Goal: Task Accomplishment & Management: Use online tool/utility

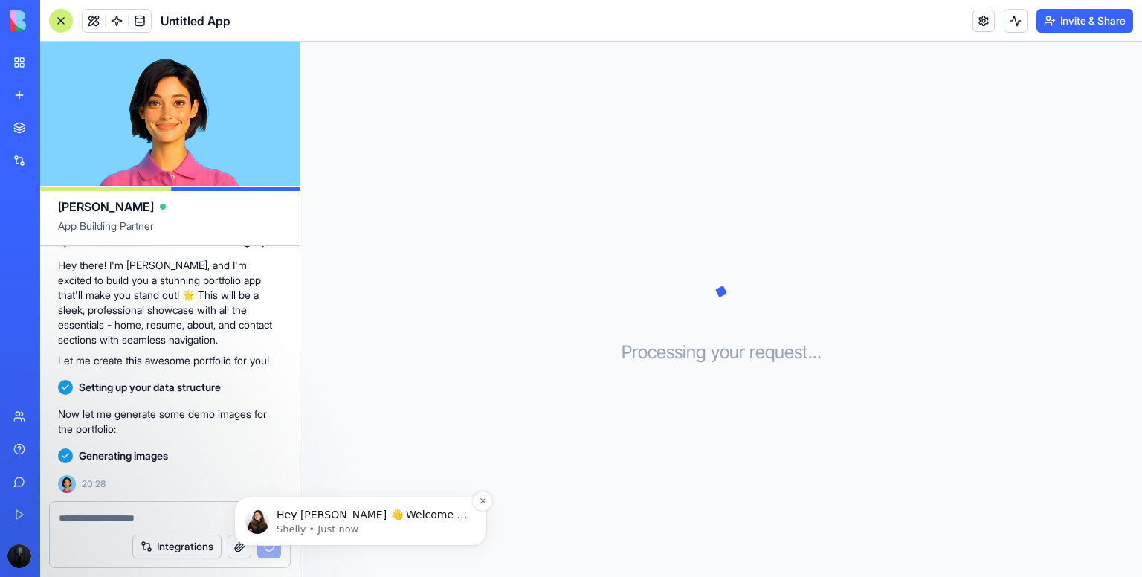
click at [413, 527] on p "Shelly • Just now" at bounding box center [373, 529] width 192 height 13
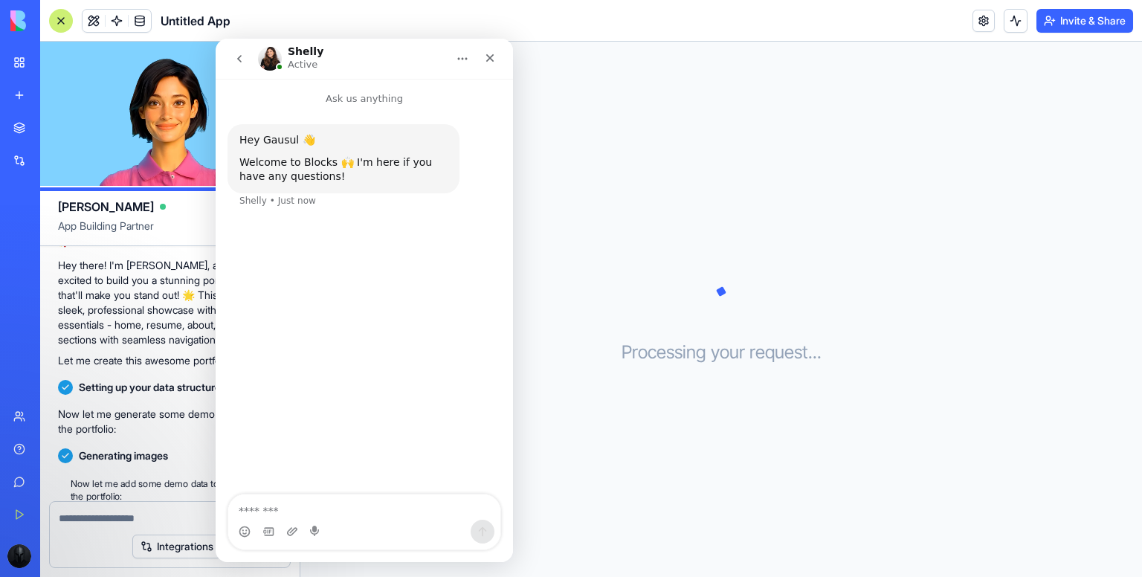
scroll to position [158, 0]
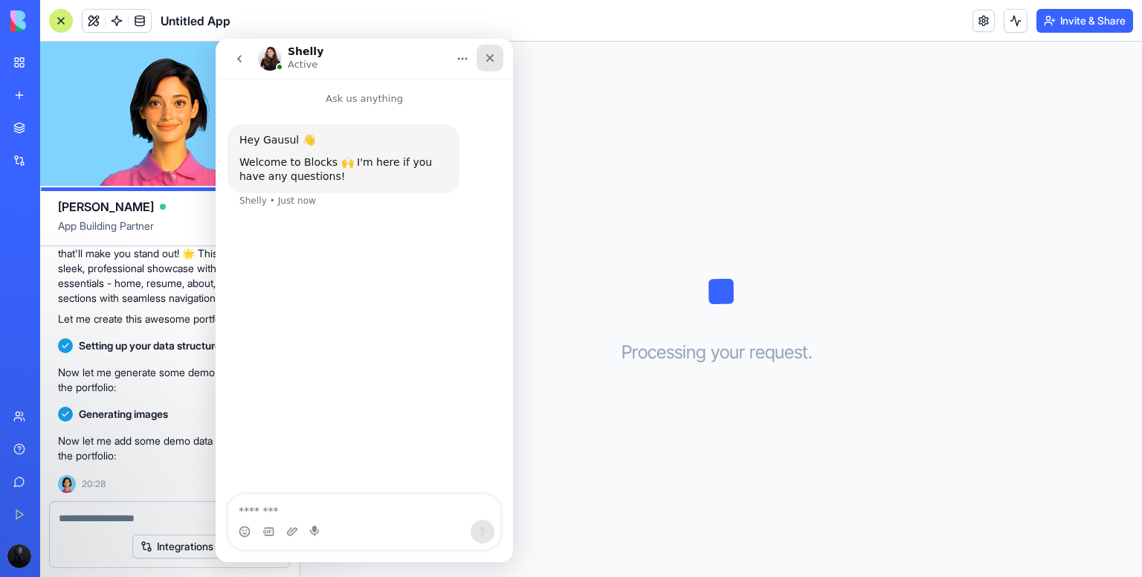
click at [492, 58] on icon "Close" at bounding box center [490, 58] width 12 height 12
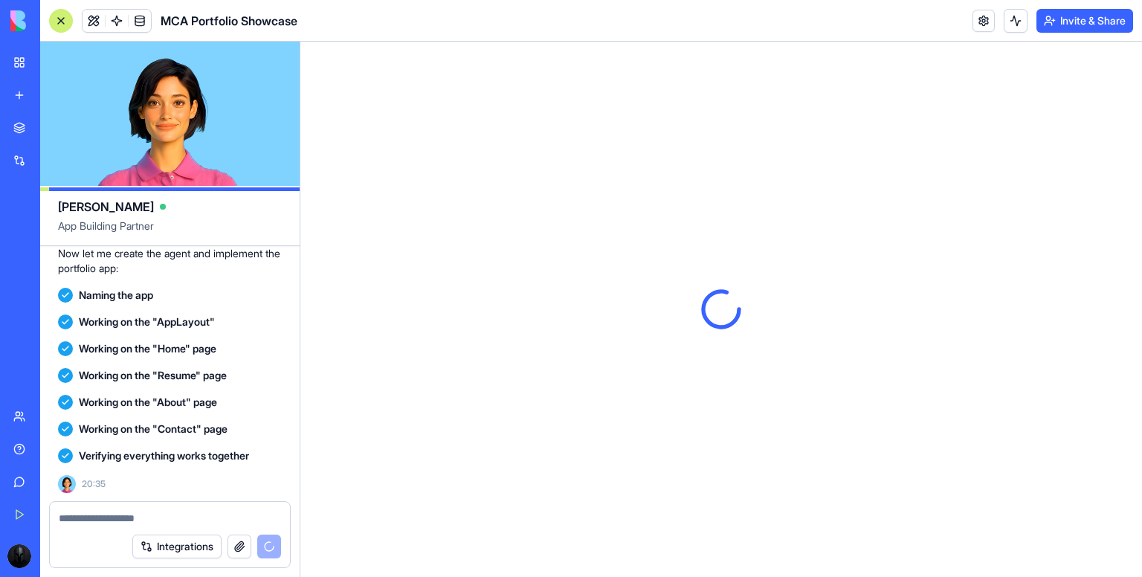
scroll to position [631, 0]
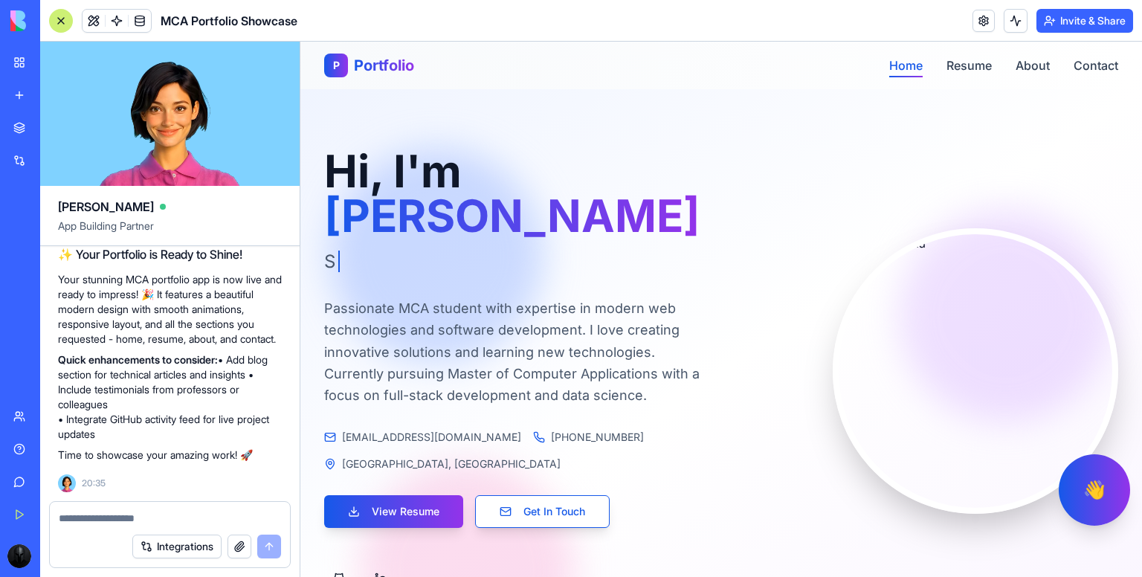
click at [895, 57] on link "Home" at bounding box center [905, 66] width 33 height 18
click at [962, 69] on link "Resume" at bounding box center [969, 66] width 45 height 18
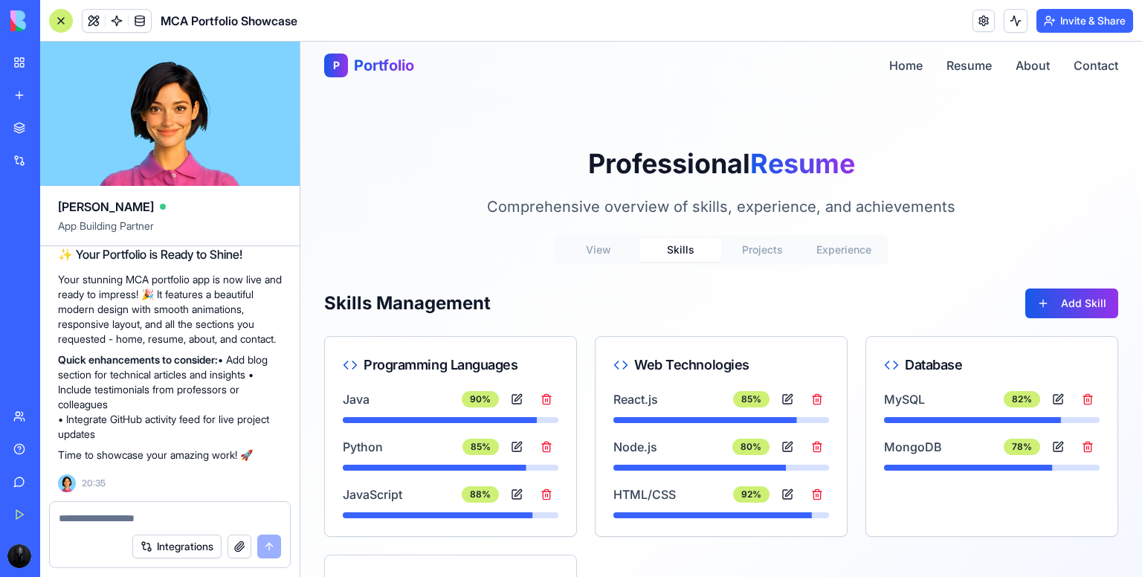
click at [671, 257] on button "Skills" at bounding box center [680, 250] width 82 height 24
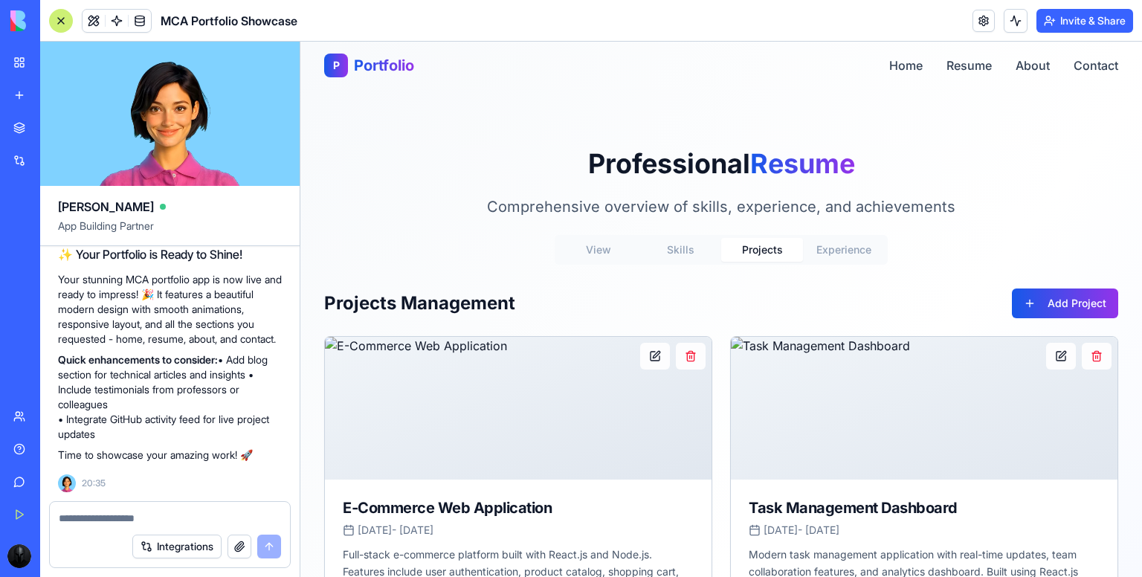
click at [747, 252] on button "Projects" at bounding box center [762, 250] width 82 height 24
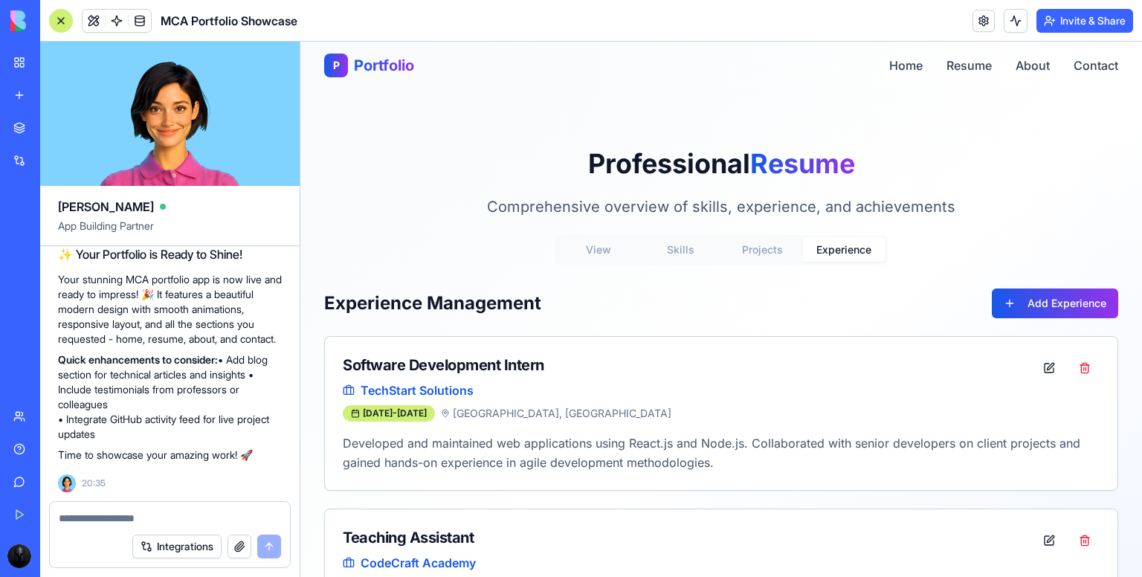
click at [835, 248] on button "Experience" at bounding box center [844, 250] width 82 height 24
click at [1016, 65] on link "About" at bounding box center [1033, 66] width 34 height 18
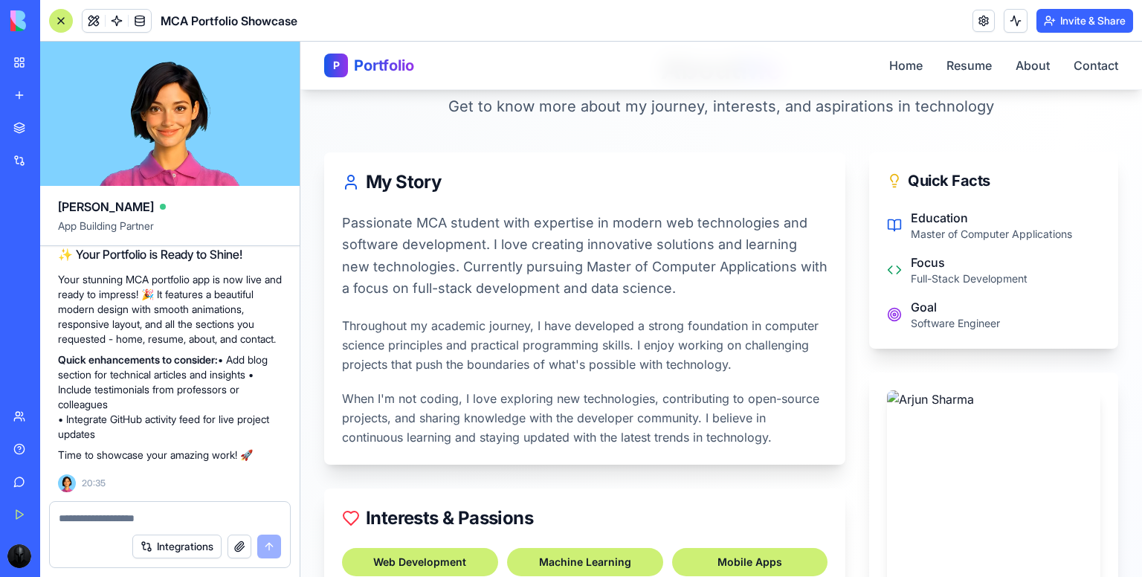
scroll to position [110, 0]
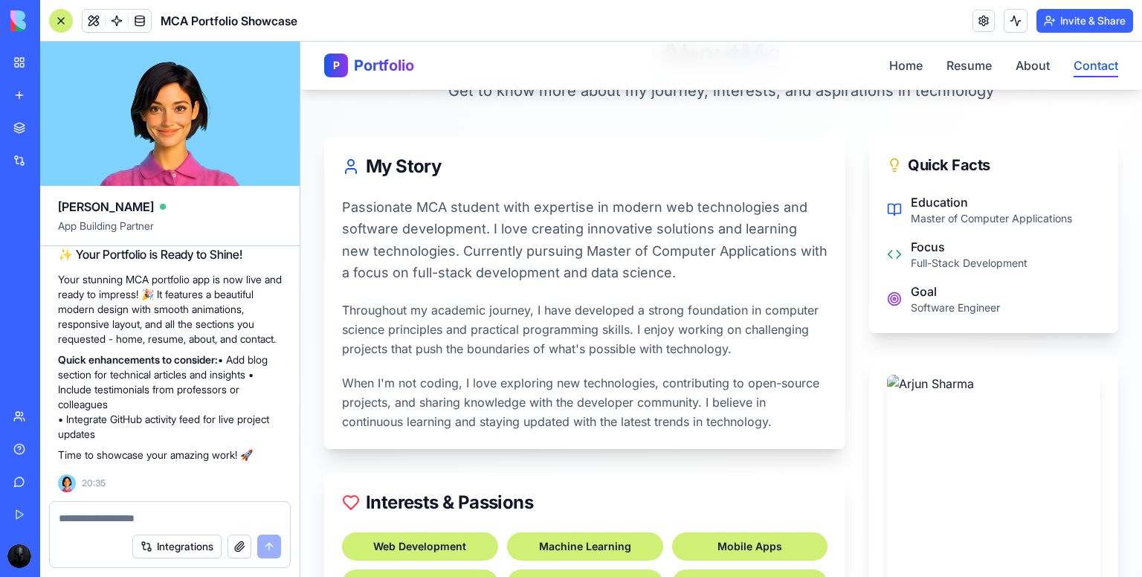
click at [1084, 68] on link "Contact" at bounding box center [1096, 66] width 45 height 18
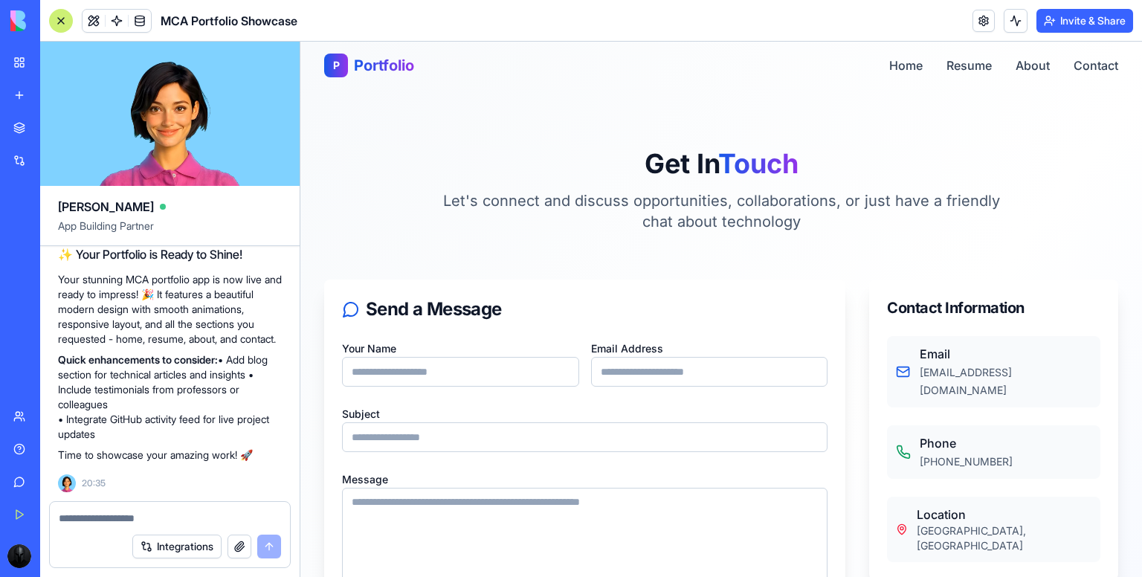
click at [1085, 27] on button "Invite & Share" at bounding box center [1085, 21] width 97 height 24
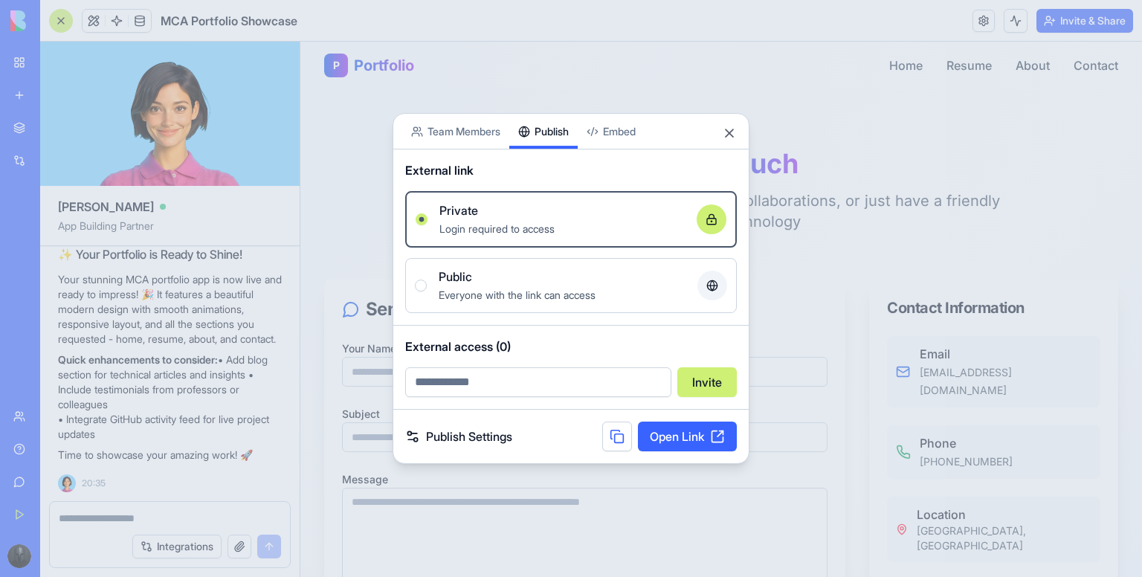
click at [532, 145] on div "Share App Team Members Publish Embed External link Private Login required to ac…" at bounding box center [571, 288] width 357 height 351
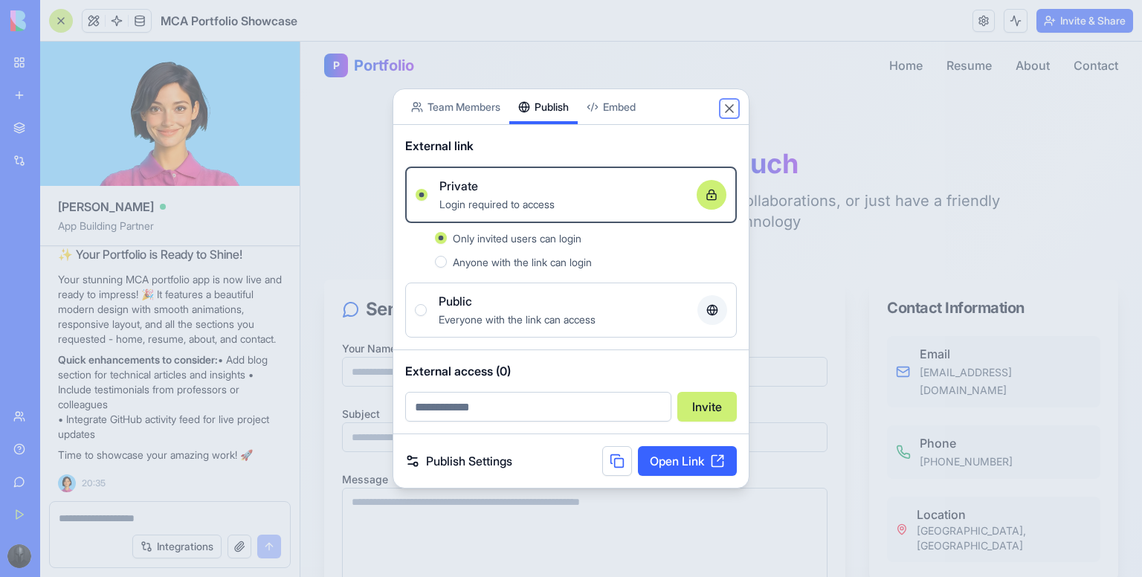
click at [725, 113] on button "Close" at bounding box center [729, 108] width 15 height 15
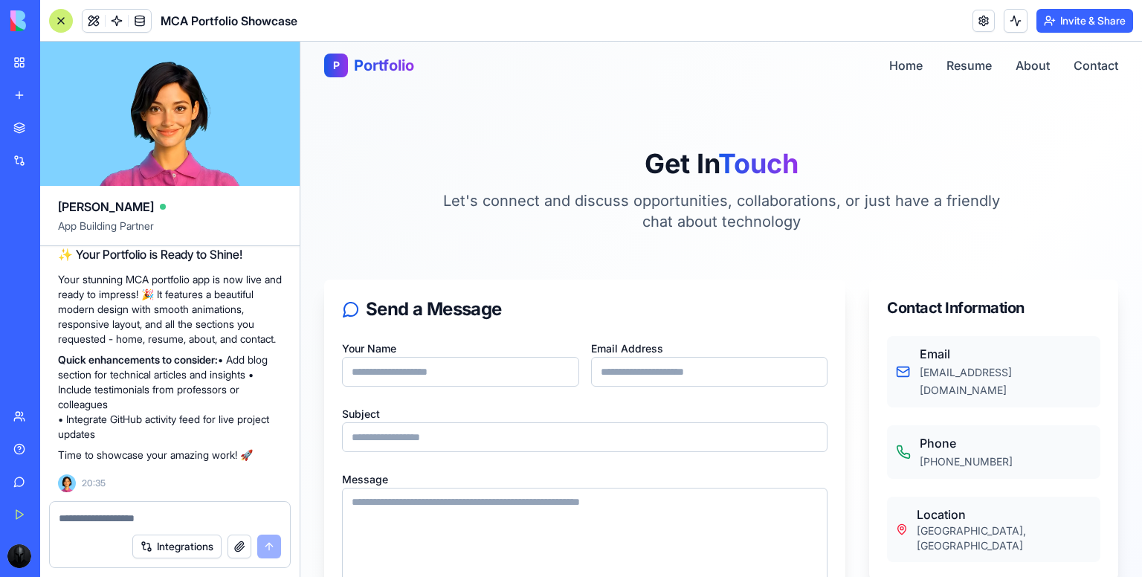
click at [1073, 19] on button "Invite & Share" at bounding box center [1085, 21] width 97 height 24
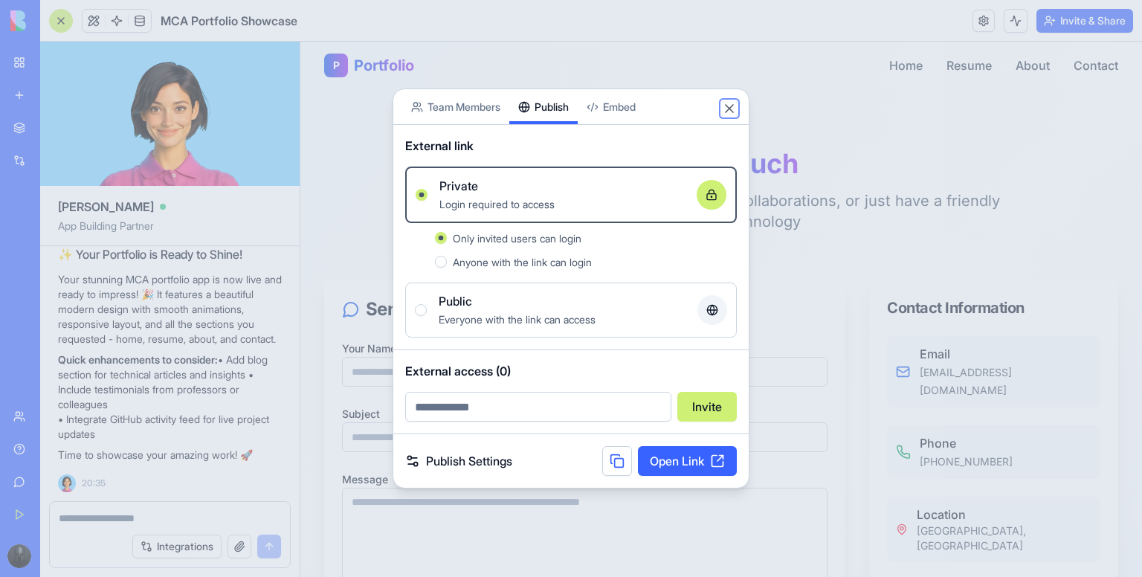
click at [726, 107] on button "Close" at bounding box center [729, 108] width 15 height 15
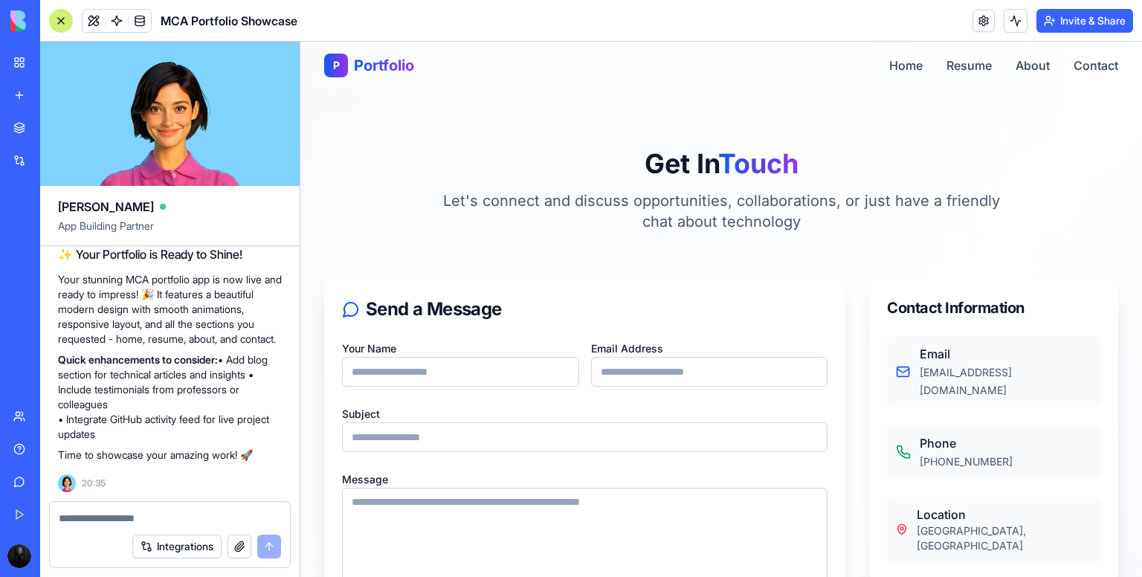
click at [1054, 22] on button "Invite & Share" at bounding box center [1085, 21] width 97 height 24
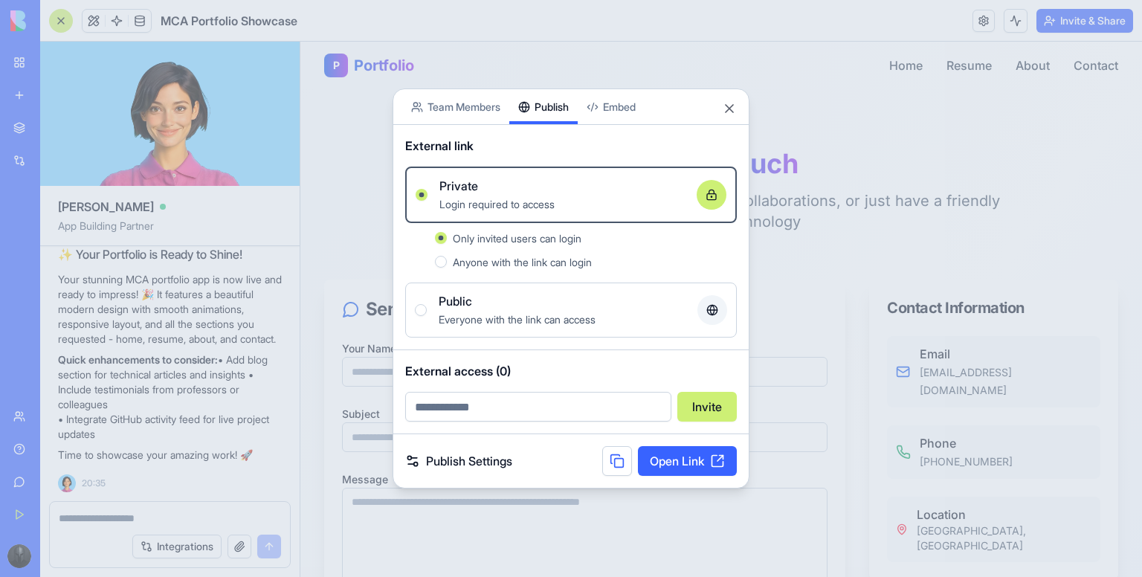
click at [485, 470] on div "Publish Settings Open Link" at bounding box center [570, 461] width 355 height 54
click at [483, 462] on link "Publish Settings" at bounding box center [458, 461] width 107 height 18
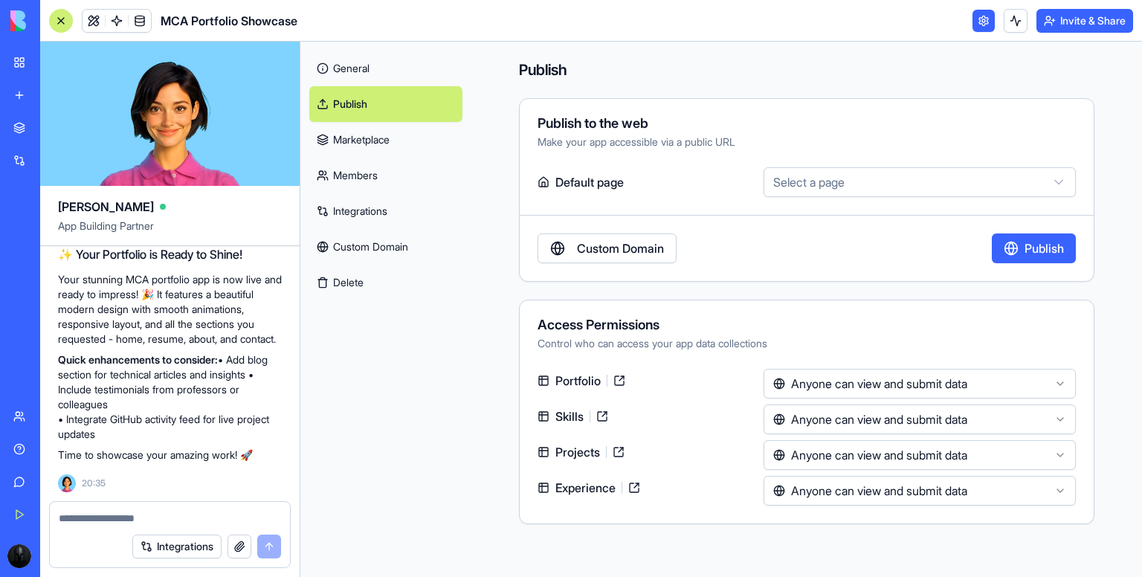
click at [1080, 23] on button "Invite & Share" at bounding box center [1085, 21] width 97 height 24
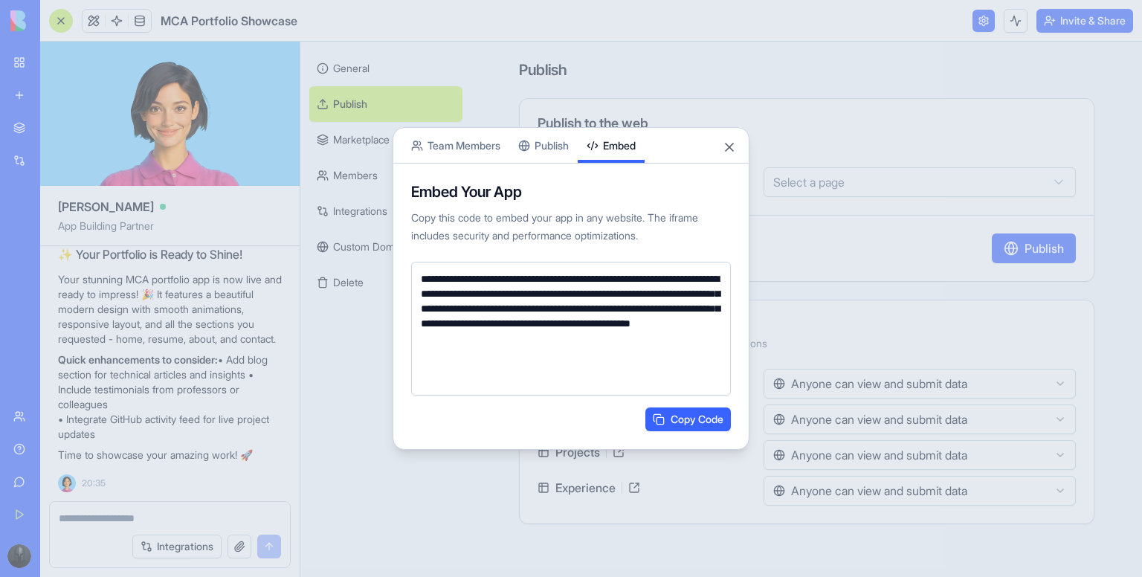
click at [622, 107] on body "BETA My Workspace New app Marketplace Integrations Recent Untitled App AI Logo …" at bounding box center [571, 288] width 1142 height 577
